Goal: Task Accomplishment & Management: Complete application form

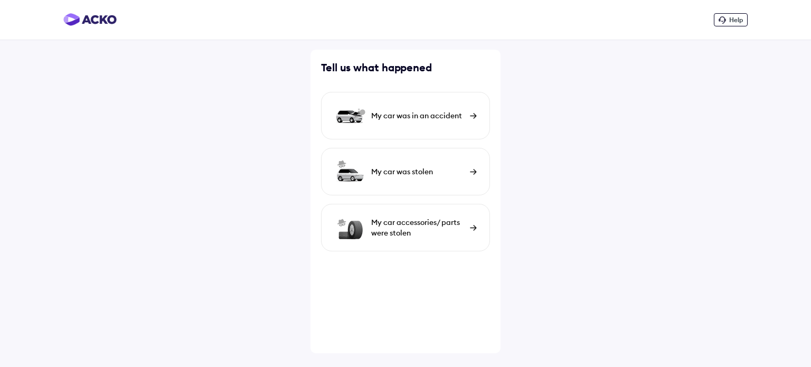
click at [412, 115] on div "My car was in an accident" at bounding box center [418, 115] width 94 height 11
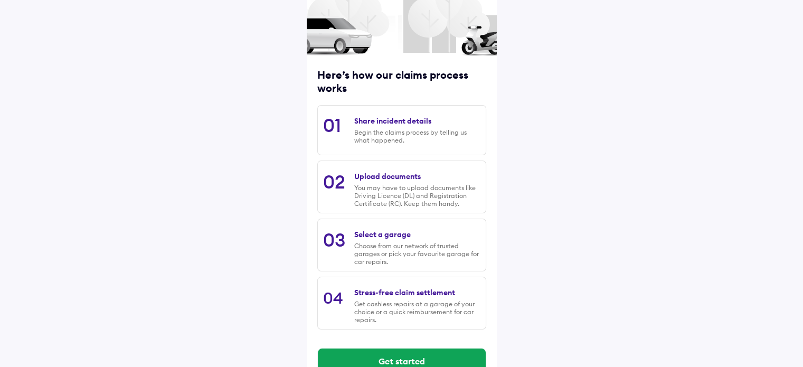
scroll to position [108, 0]
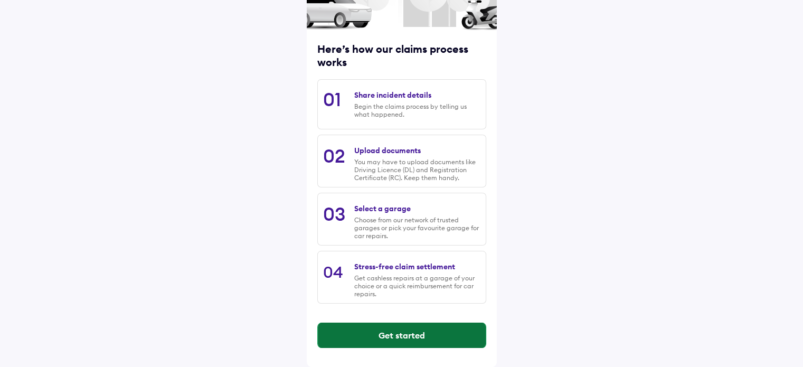
click at [401, 338] on button "Get started" at bounding box center [402, 335] width 168 height 25
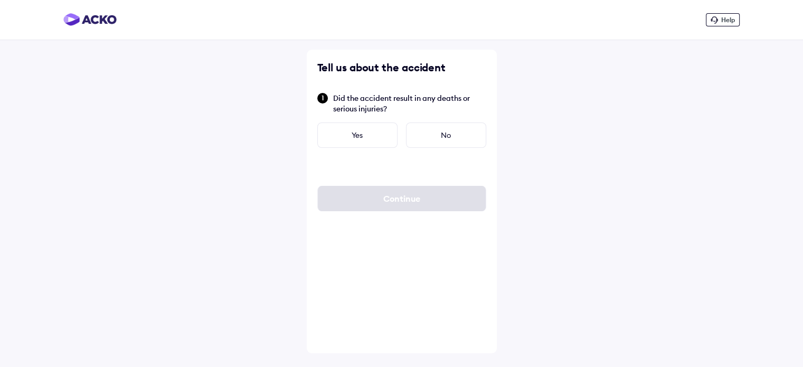
scroll to position [0, 0]
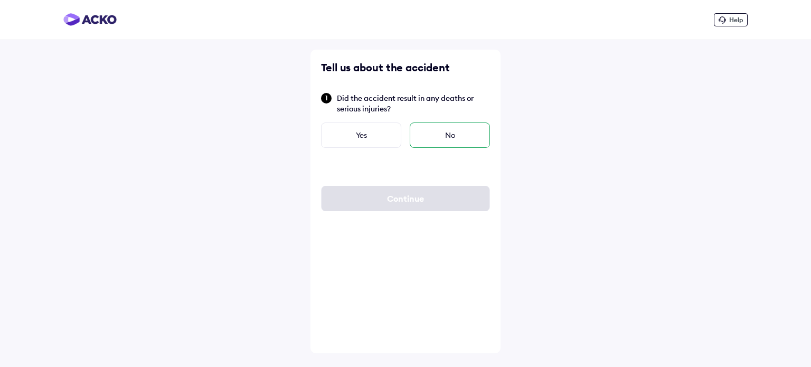
click at [431, 139] on div "No" at bounding box center [450, 135] width 80 height 25
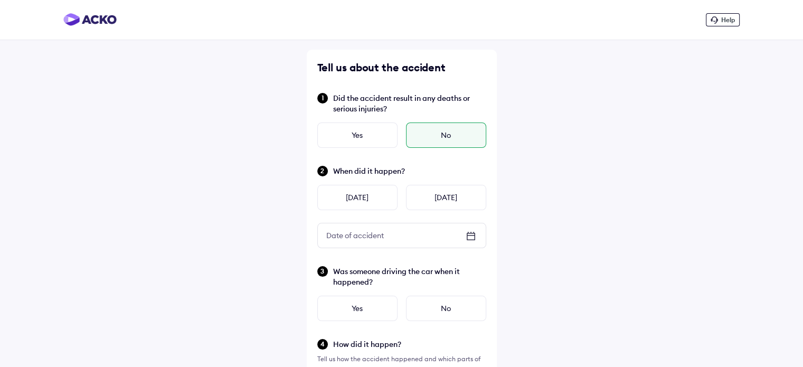
click at [389, 238] on div "Date of accident" at bounding box center [355, 235] width 74 height 19
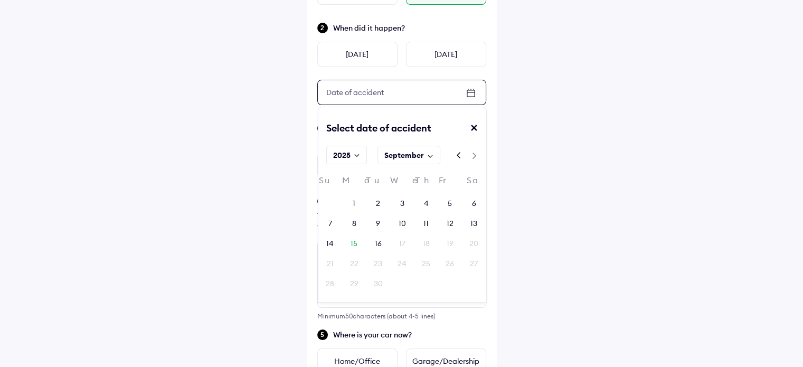
scroll to position [143, 0]
click at [431, 153] on rect at bounding box center [431, 157] width 10 height 10
click at [431, 153] on rect at bounding box center [432, 157] width 10 height 10
click at [469, 203] on div "6" at bounding box center [474, 204] width 24 height 16
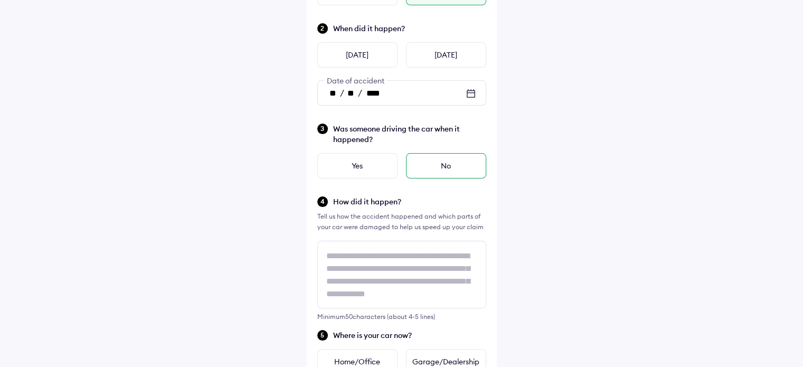
click at [414, 167] on div "No" at bounding box center [446, 165] width 80 height 25
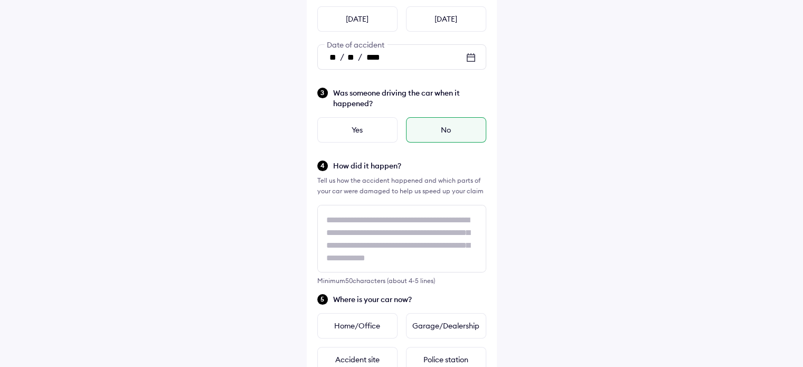
scroll to position [1, 0]
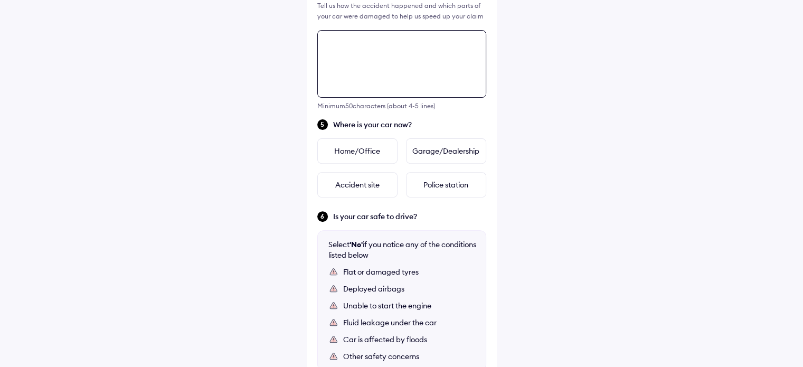
click at [399, 235] on div "Tell us about the accident Did the accident result in any deaths or serious inj…" at bounding box center [402, 97] width 190 height 803
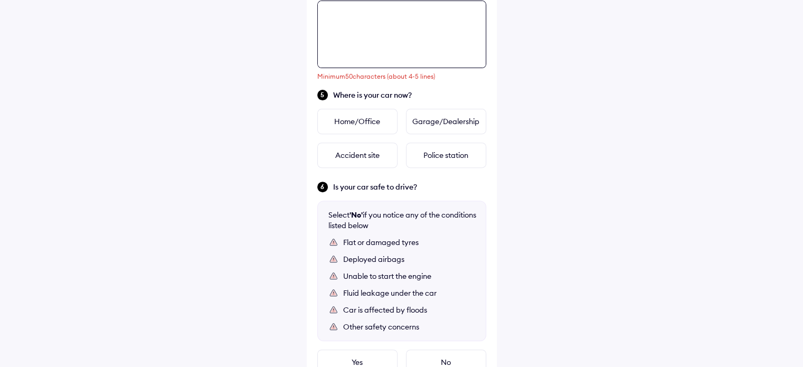
scroll to position [384, 0]
paste textarea "**********"
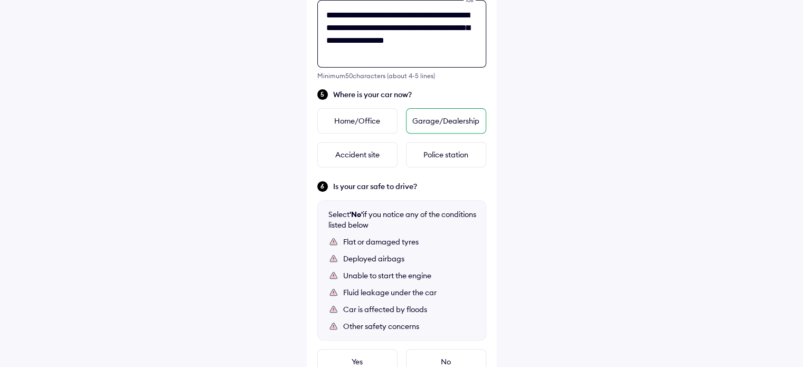
type textarea "**********"
click at [435, 121] on div "Garage/Dealership" at bounding box center [446, 120] width 80 height 25
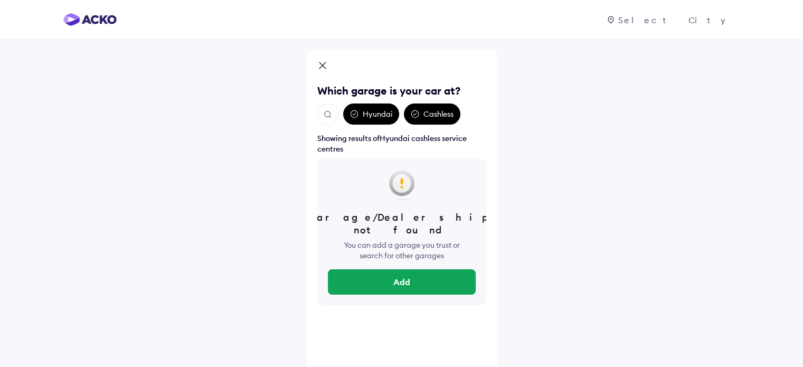
click at [326, 107] on button "Open search" at bounding box center [327, 114] width 21 height 21
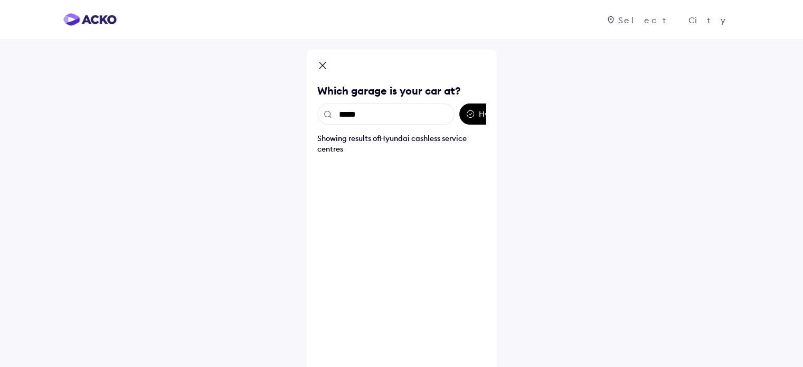
type input "******"
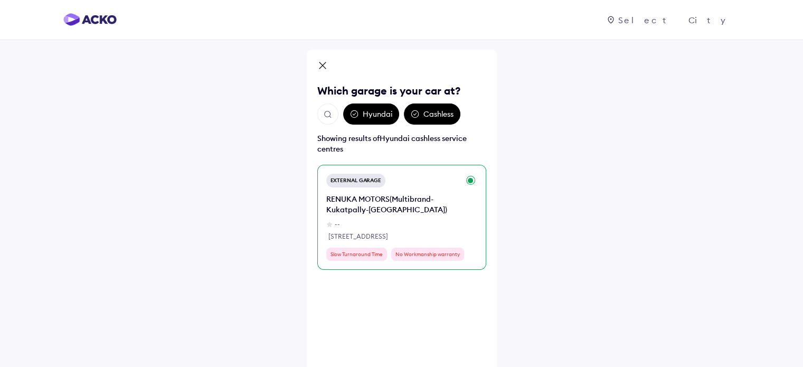
click at [387, 200] on div "RENUKA MOTORS(Multibrand-Kukatpally-[GEOGRAPHIC_DATA])" at bounding box center [392, 204] width 133 height 21
click at [469, 181] on div "External Garage RENUKA MOTORS(Multibrand-Kukatpally-[GEOGRAPHIC_DATA]) -- [STRE…" at bounding box center [401, 217] width 169 height 105
click at [356, 253] on div "Slow Turnaround Time" at bounding box center [356, 254] width 61 height 13
click at [347, 230] on div "RENUKA MOTORS(Multibrand-Kukatpally-[GEOGRAPHIC_DATA]) -- [STREET_ADDRESS]" at bounding box center [392, 218] width 133 height 48
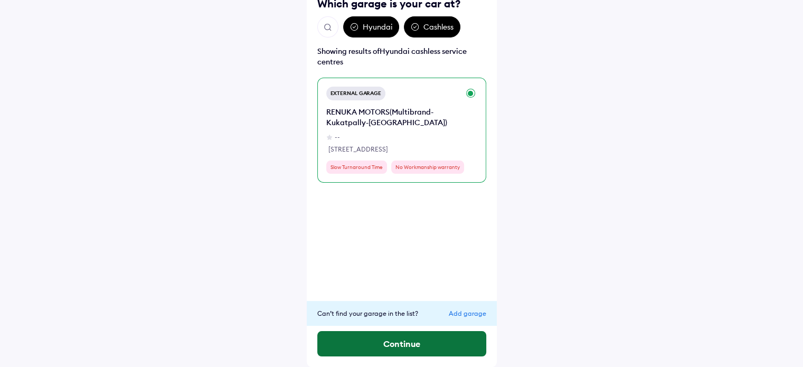
click at [413, 343] on button "Continue" at bounding box center [401, 343] width 169 height 25
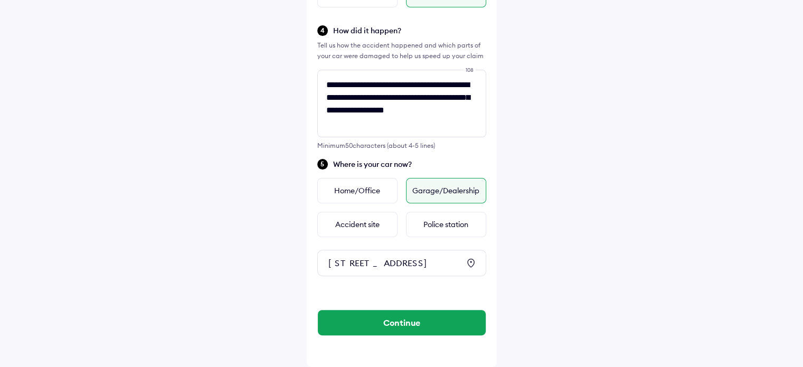
scroll to position [332, 0]
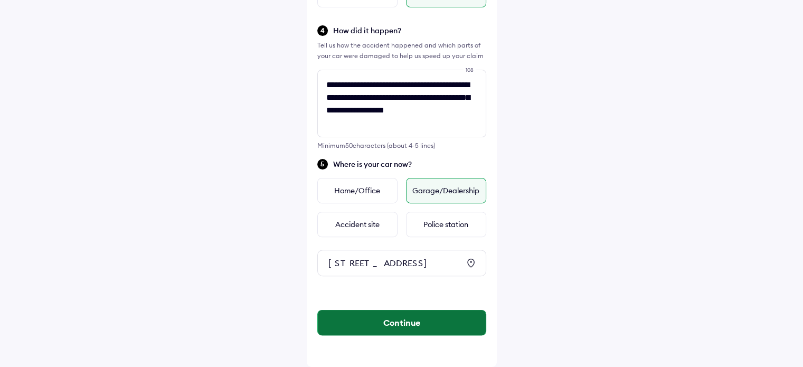
click at [416, 314] on button "Continue" at bounding box center [402, 322] width 168 height 25
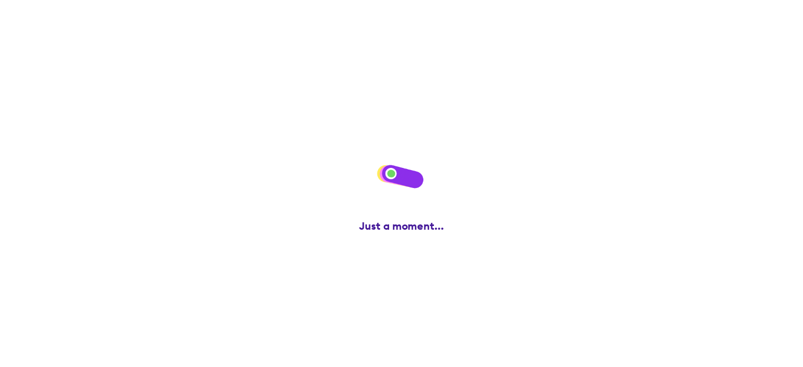
scroll to position [0, 0]
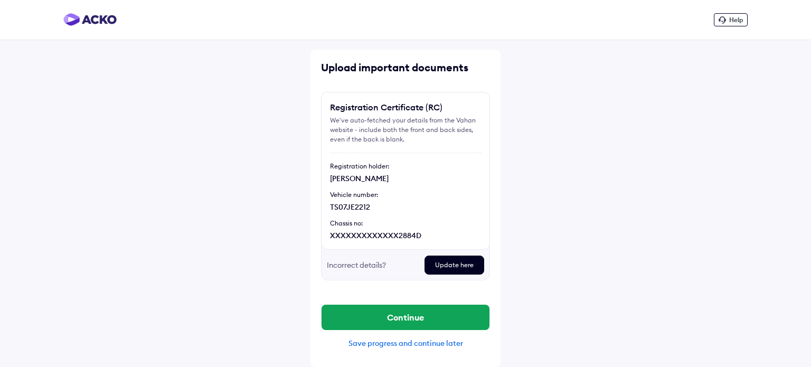
click at [434, 264] on div "Update here" at bounding box center [455, 265] width 60 height 19
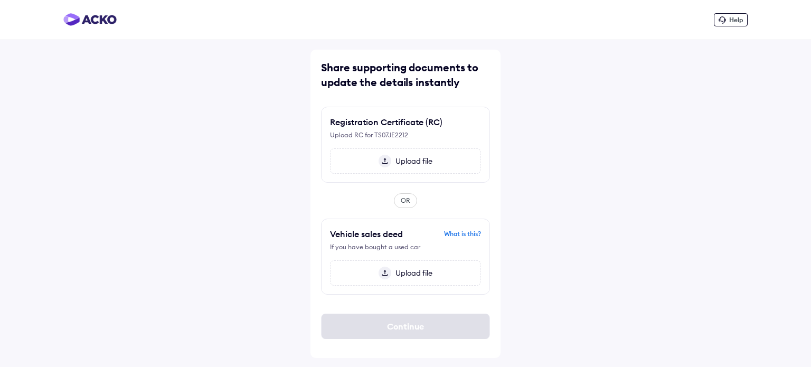
click at [406, 165] on span "Upload file" at bounding box center [411, 161] width 41 height 10
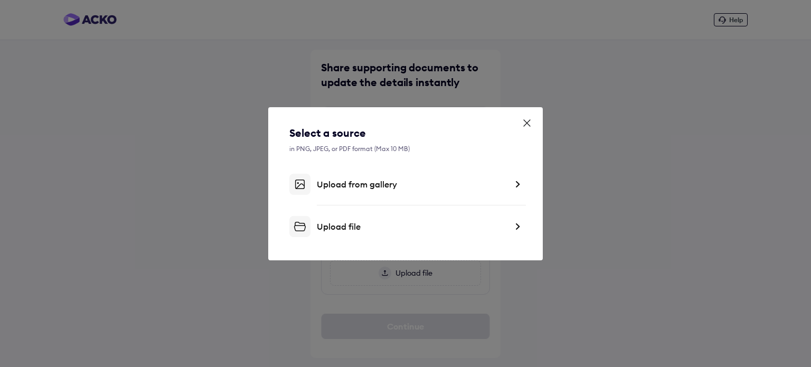
click at [398, 188] on div "Upload from gallery" at bounding box center [412, 184] width 190 height 11
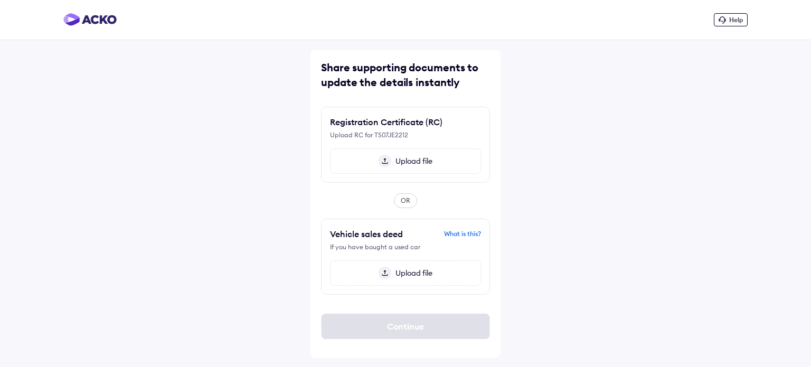
click at [403, 169] on div "Upload file" at bounding box center [405, 160] width 151 height 25
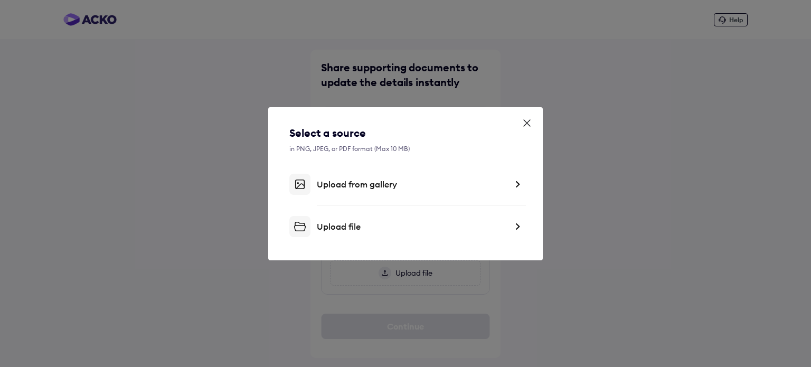
click at [391, 186] on div "Upload from gallery" at bounding box center [412, 184] width 190 height 11
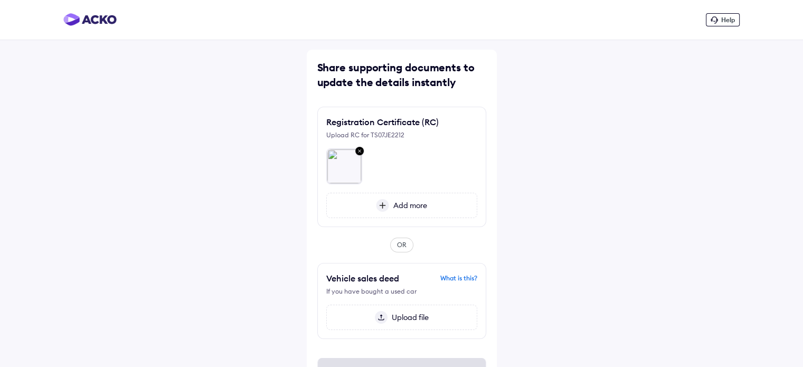
click at [403, 198] on div "Add more" at bounding box center [401, 205] width 151 height 25
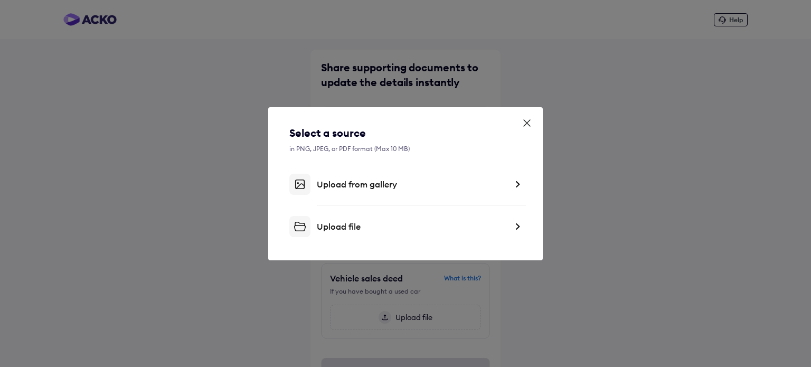
click at [390, 190] on div "Upload from gallery" at bounding box center [405, 184] width 232 height 21
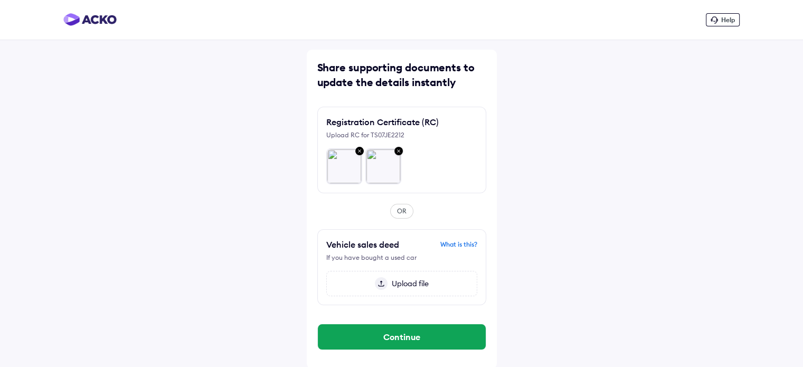
scroll to position [1, 0]
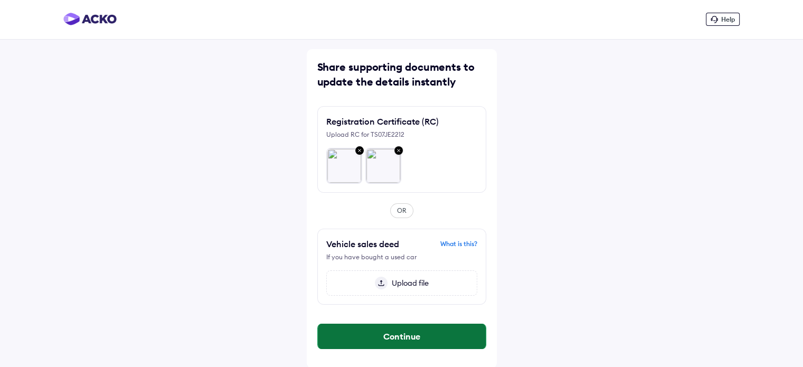
click at [403, 338] on button "Continue" at bounding box center [402, 336] width 168 height 25
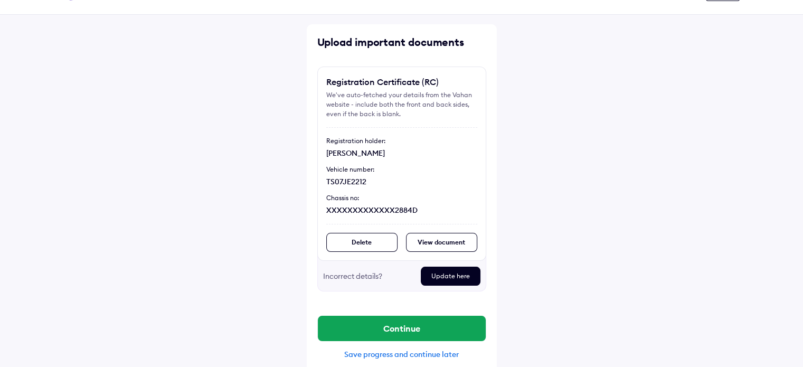
scroll to position [36, 0]
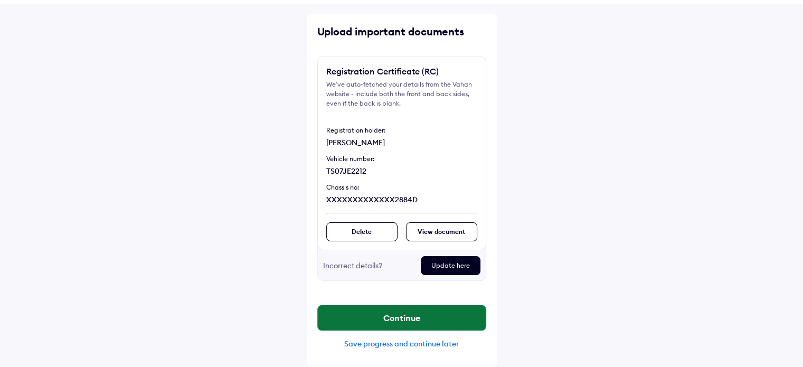
click at [432, 317] on button "Continue" at bounding box center [402, 317] width 168 height 25
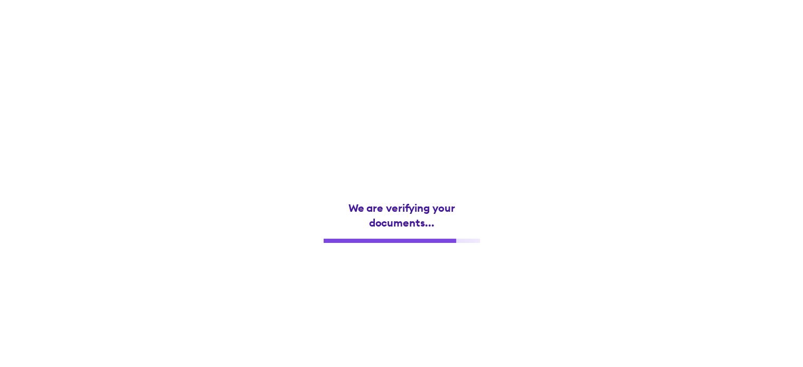
scroll to position [0, 0]
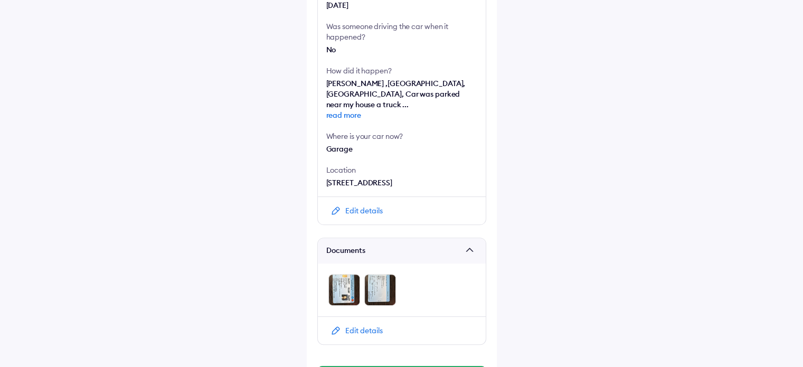
scroll to position [348, 0]
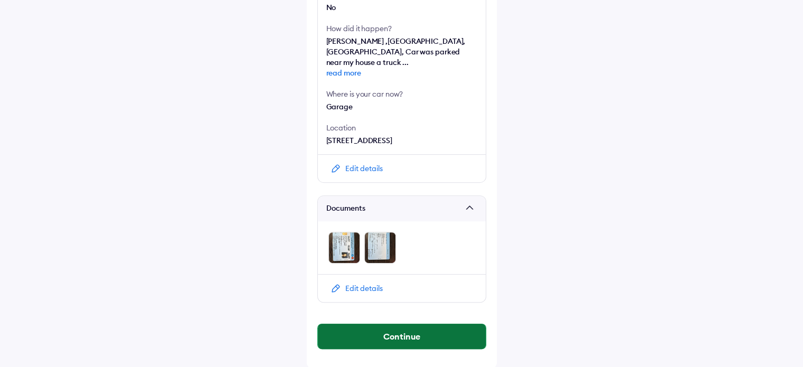
click at [428, 338] on button "Continue" at bounding box center [402, 336] width 168 height 25
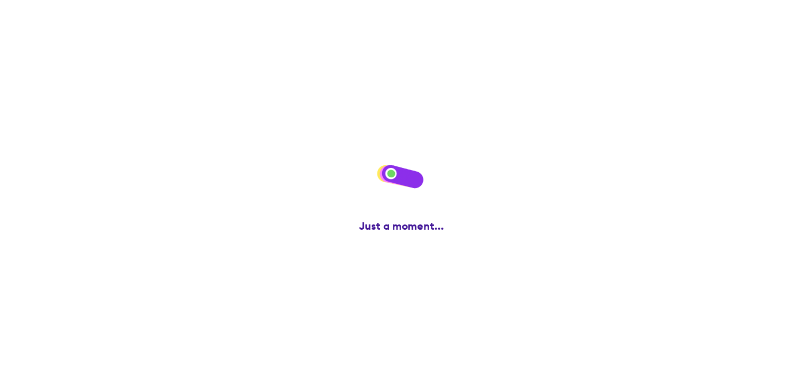
scroll to position [0, 0]
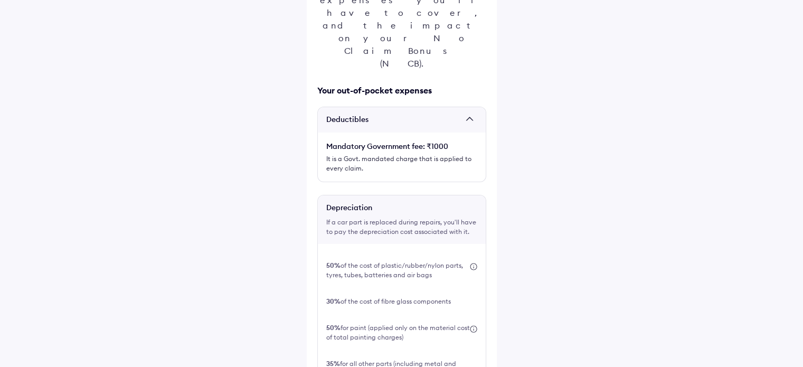
scroll to position [213, 0]
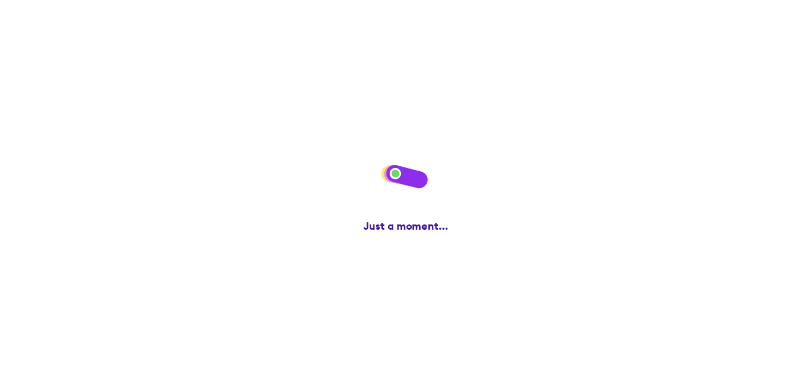
scroll to position [0, 0]
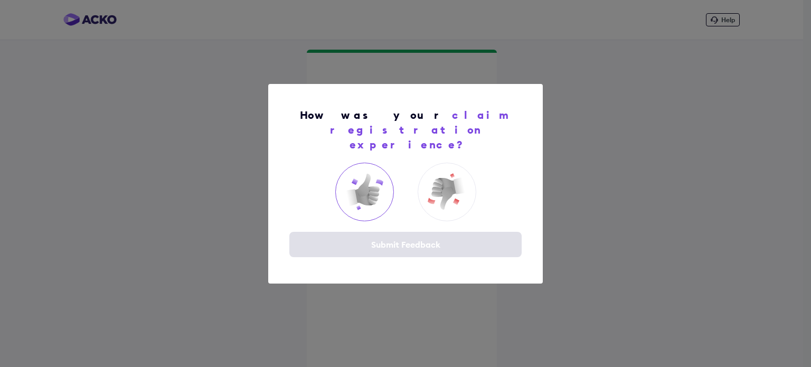
click at [376, 184] on img at bounding box center [364, 192] width 42 height 42
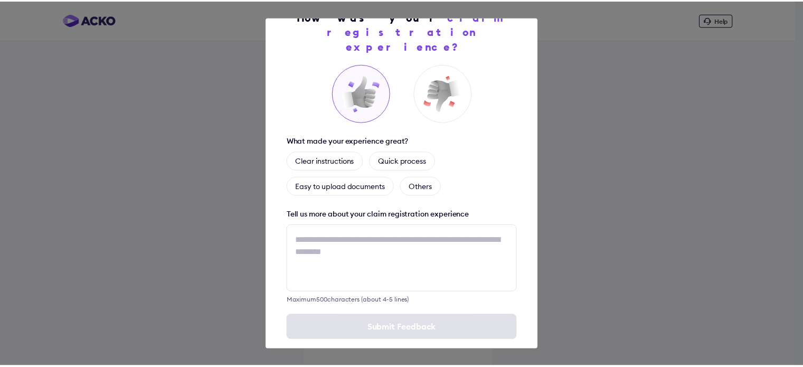
scroll to position [34, 0]
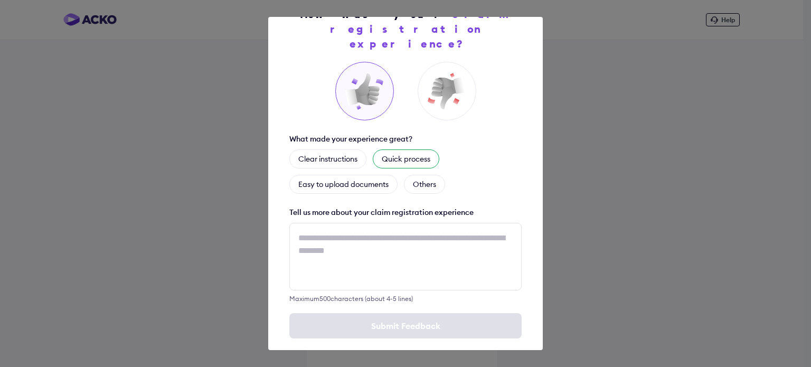
click at [394, 149] on div "Quick process" at bounding box center [406, 158] width 67 height 19
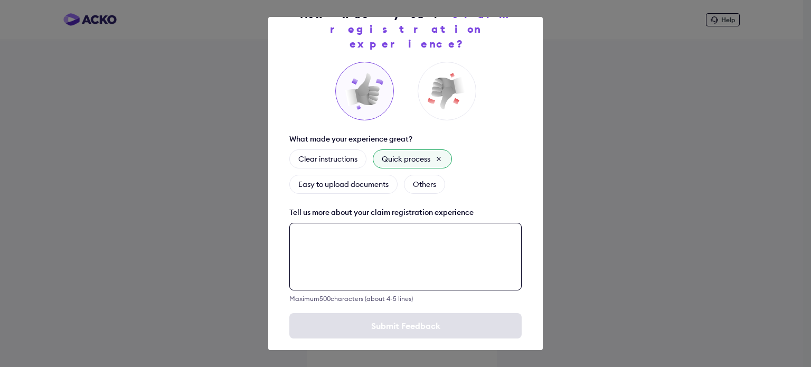
click at [380, 223] on textarea at bounding box center [405, 257] width 232 height 68
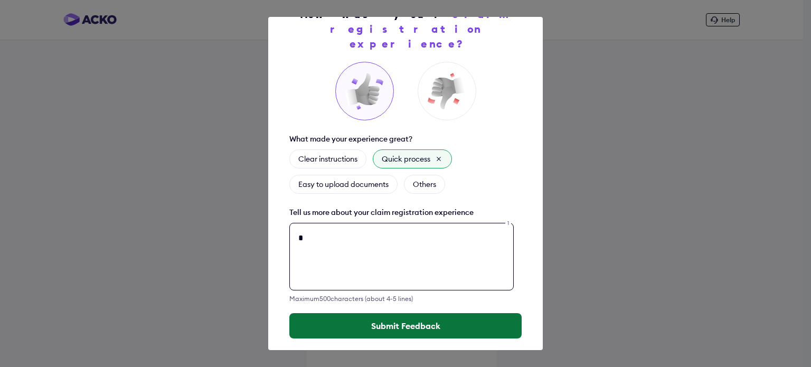
type textarea "*"
click at [389, 314] on button "Submit Feedback" at bounding box center [405, 325] width 232 height 25
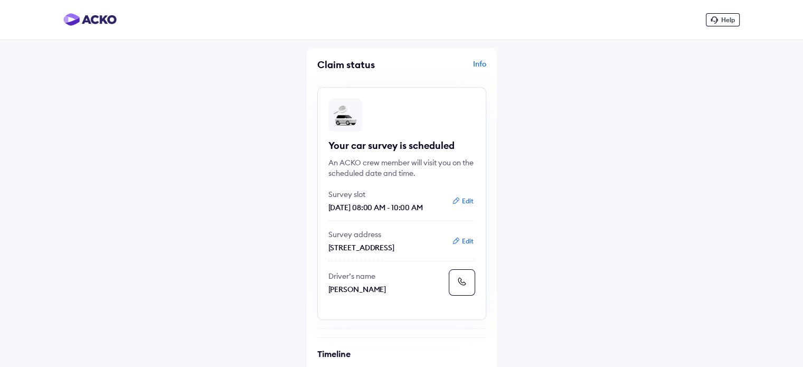
click at [480, 66] on div "Info" at bounding box center [446, 69] width 82 height 20
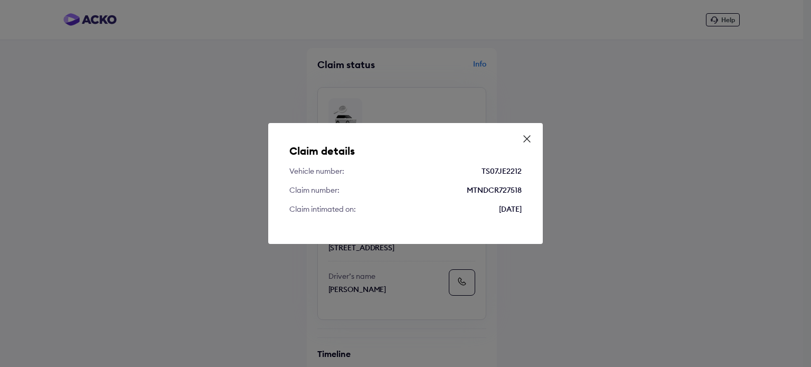
click at [525, 137] on icon at bounding box center [527, 139] width 11 height 11
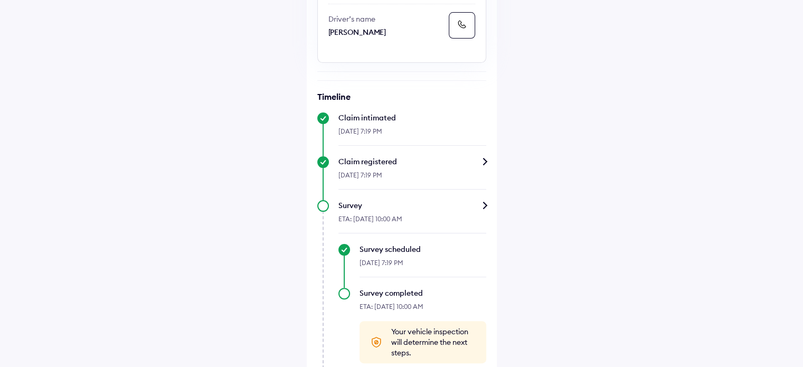
scroll to position [258, 0]
click at [467, 210] on div "Survey" at bounding box center [413, 205] width 148 height 11
